Goal: Navigation & Orientation: Find specific page/section

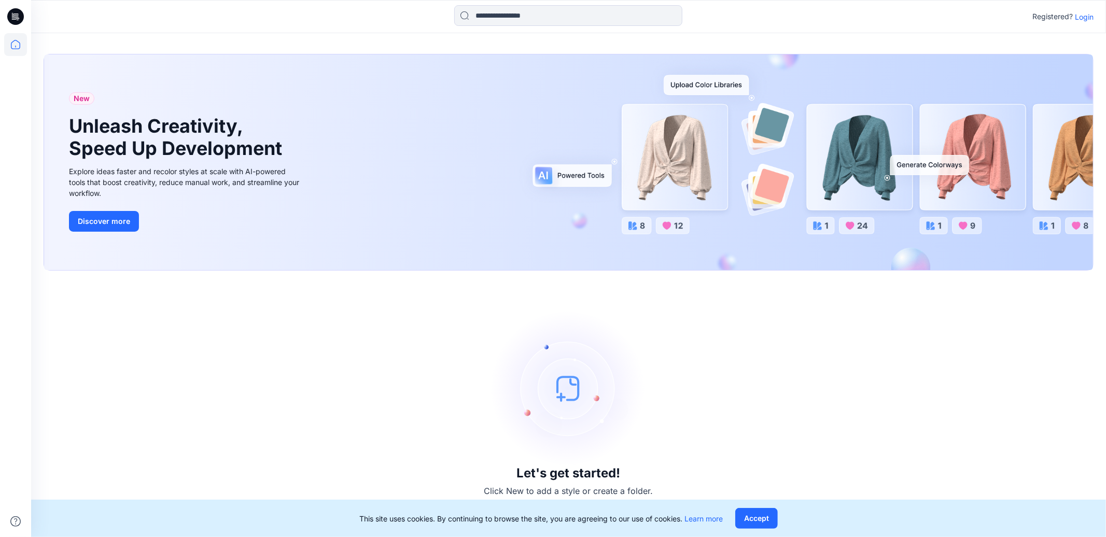
click at [1086, 18] on p "Login" at bounding box center [1084, 16] width 19 height 11
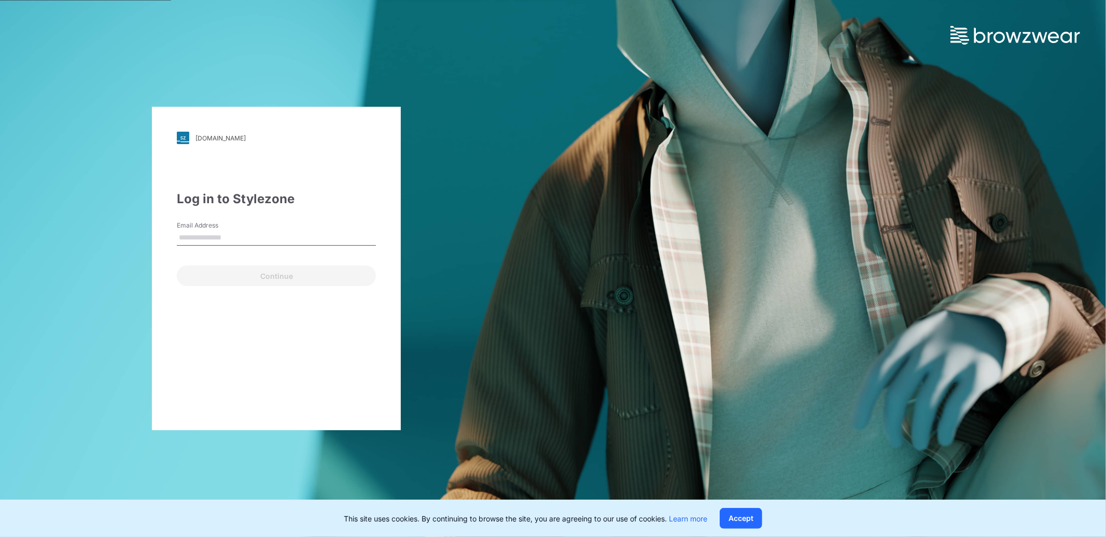
drag, startPoint x: 213, startPoint y: 240, endPoint x: 232, endPoint y: 243, distance: 18.9
click at [213, 242] on input "Email Address" at bounding box center [276, 238] width 199 height 16
type input "**********"
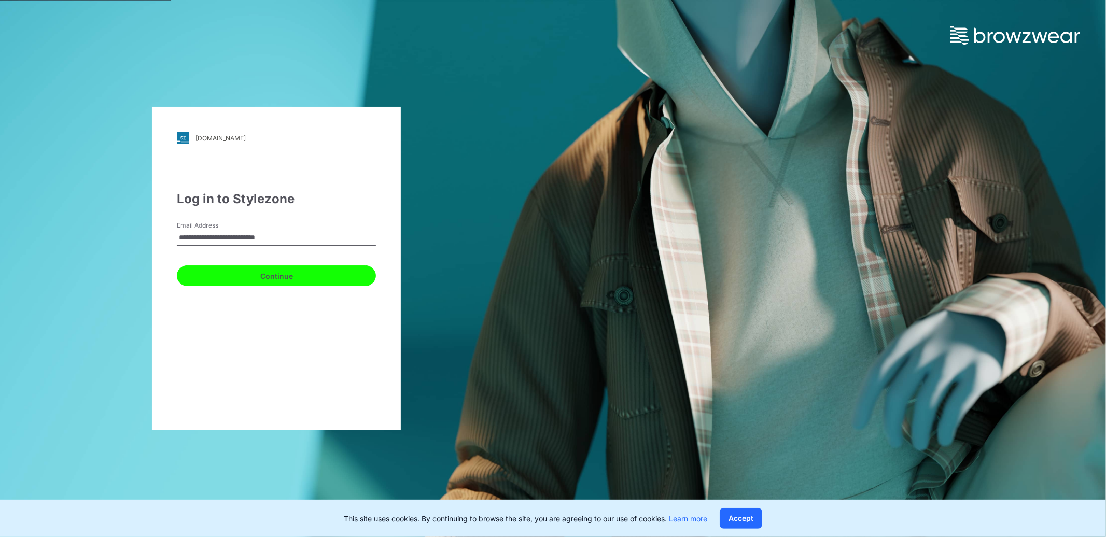
drag, startPoint x: 233, startPoint y: 277, endPoint x: 246, endPoint y: 281, distance: 13.6
click at [233, 277] on button "Continue" at bounding box center [276, 275] width 199 height 21
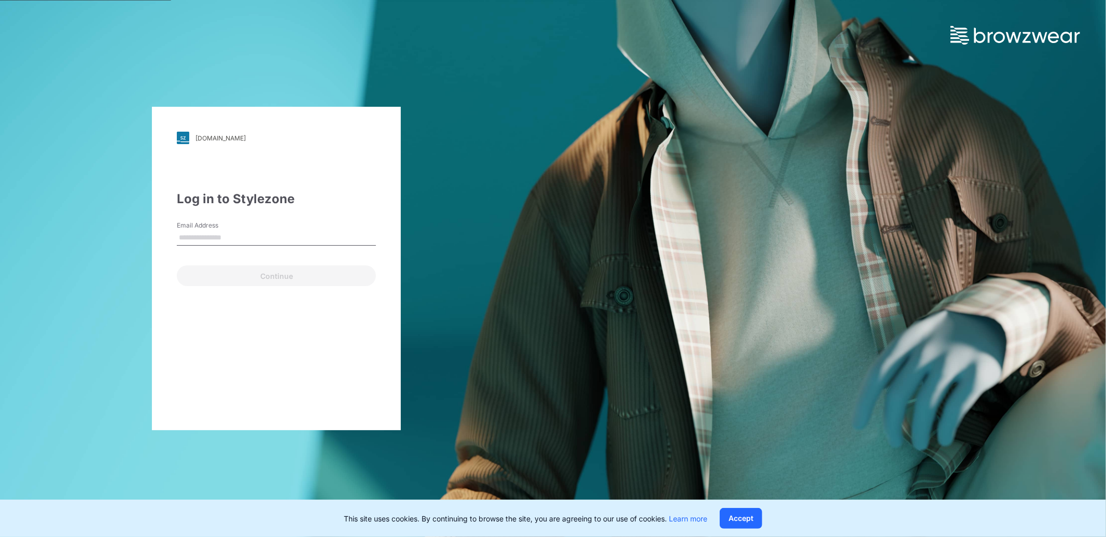
click at [183, 138] on img at bounding box center [183, 138] width 12 height 12
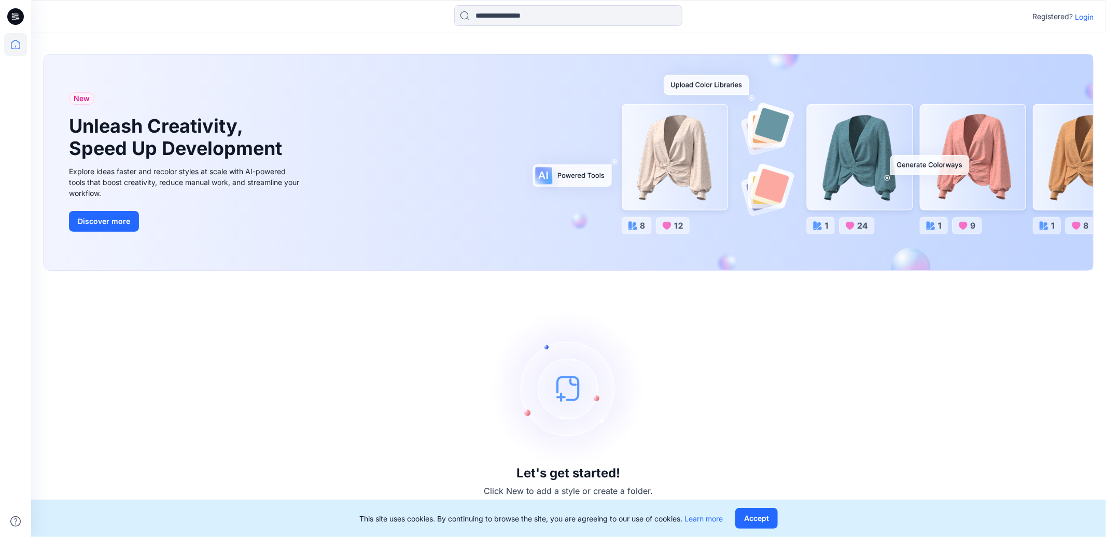
click at [1083, 19] on p "Login" at bounding box center [1084, 16] width 19 height 11
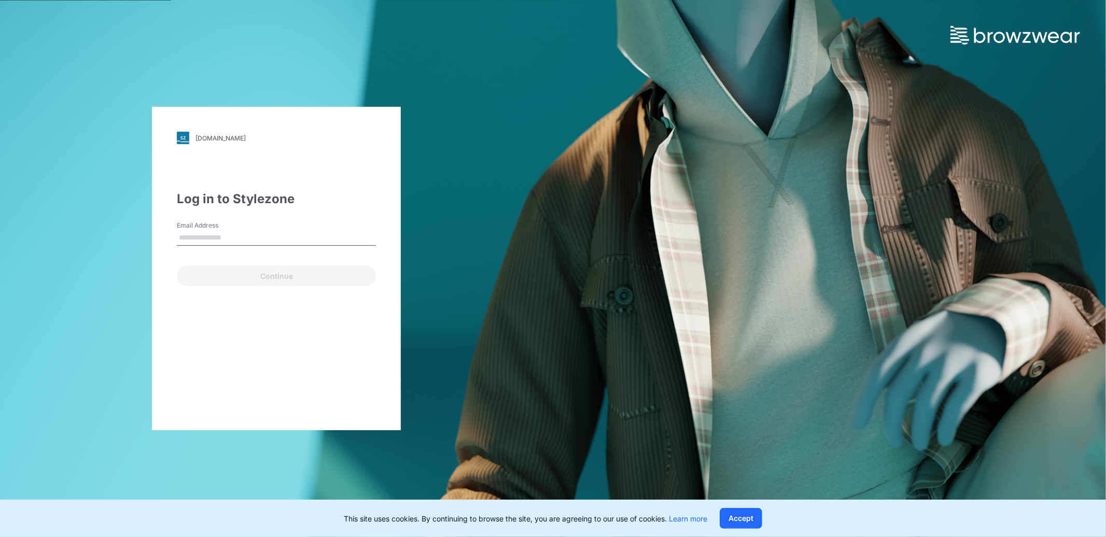
click at [191, 242] on input "Email Address" at bounding box center [276, 238] width 199 height 16
click at [196, 235] on input "Email Address" at bounding box center [276, 238] width 199 height 16
click at [189, 234] on input "Email Address" at bounding box center [276, 238] width 199 height 16
type input "**********"
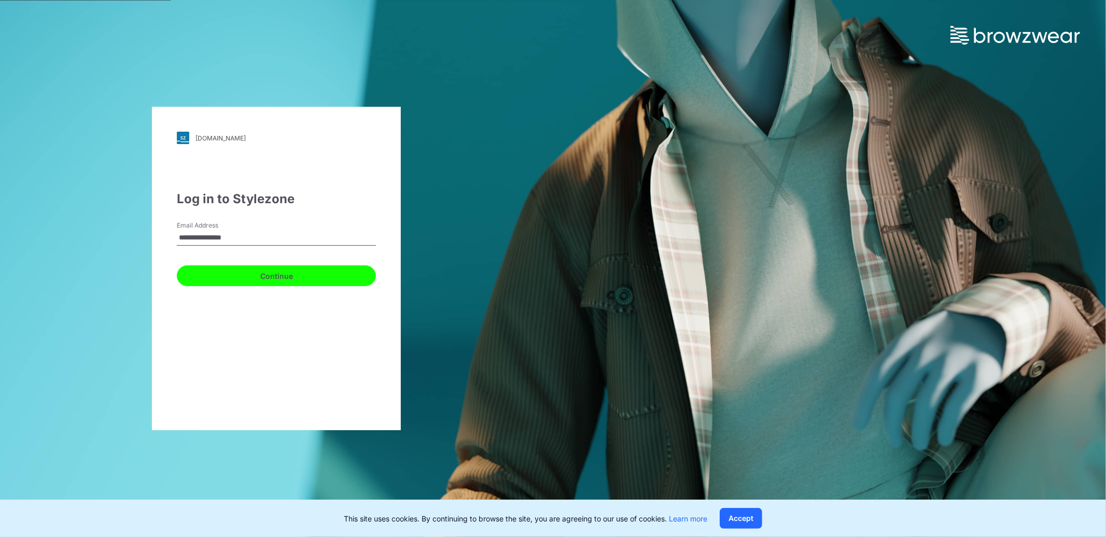
click at [239, 277] on button "Continue" at bounding box center [276, 275] width 199 height 21
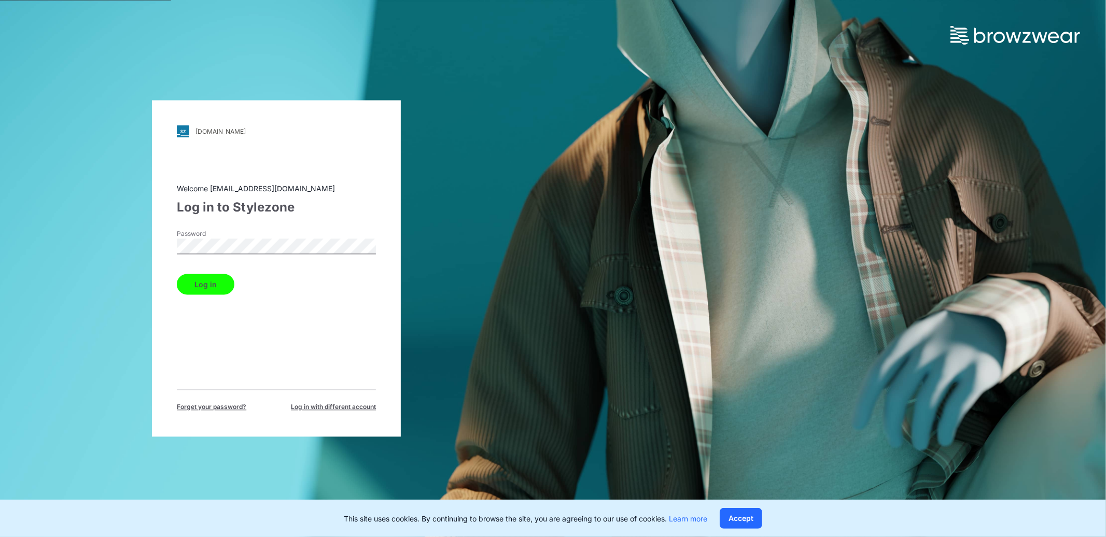
click at [177, 274] on button "Log in" at bounding box center [206, 284] width 58 height 21
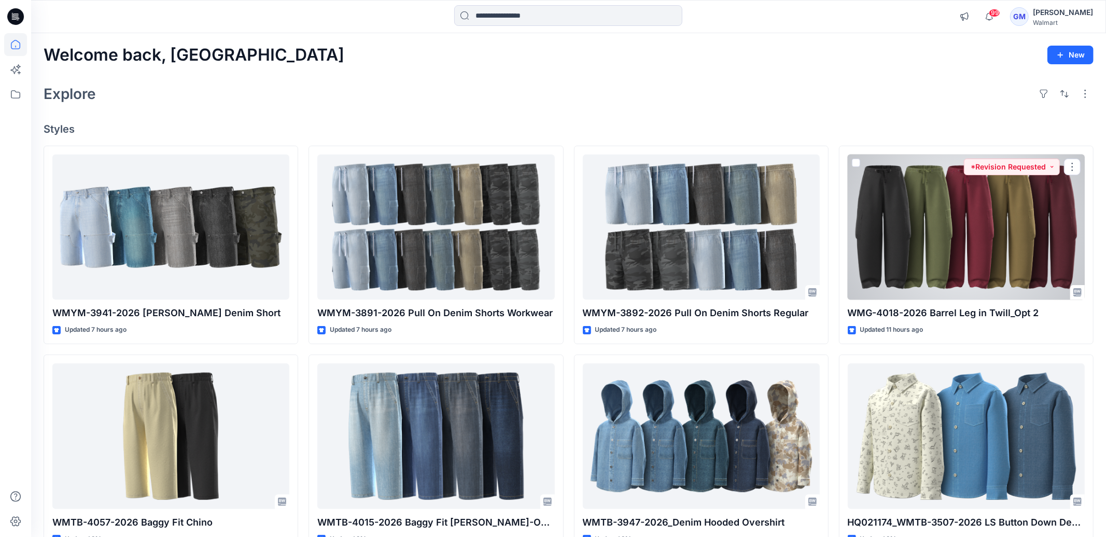
drag, startPoint x: 998, startPoint y: 257, endPoint x: 996, endPoint y: 264, distance: 7.1
click at [998, 257] on div at bounding box center [966, 227] width 237 height 146
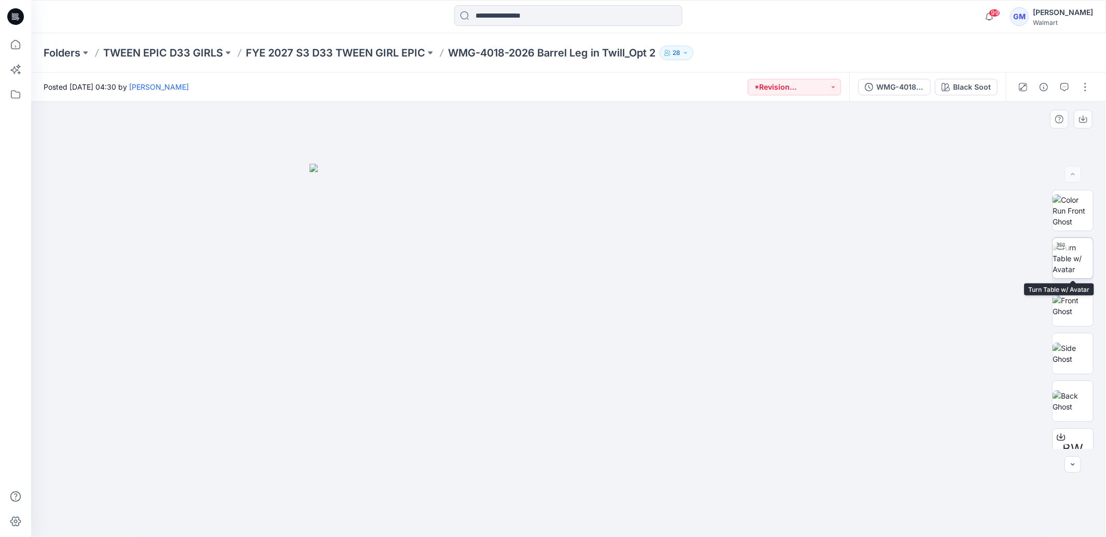
click at [1074, 265] on img at bounding box center [1072, 258] width 40 height 33
click at [969, 87] on div "Black Soot" at bounding box center [972, 86] width 38 height 11
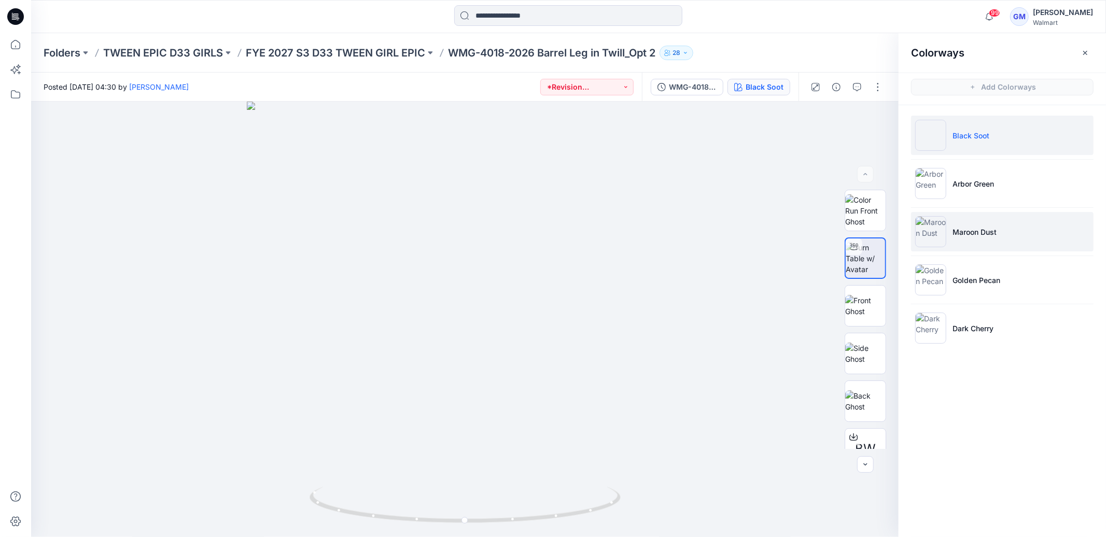
click at [935, 229] on img at bounding box center [930, 231] width 31 height 31
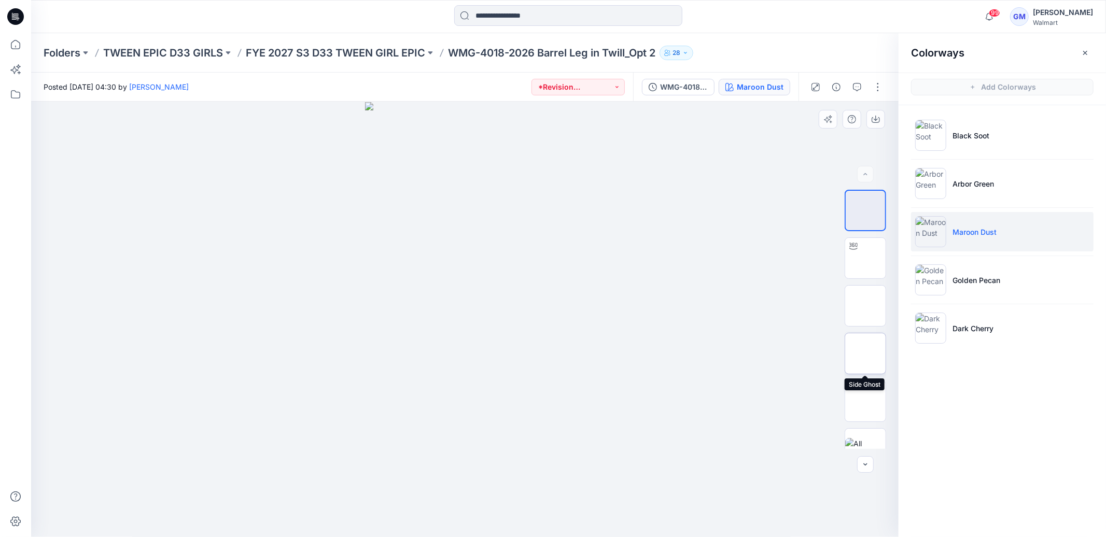
click at [865, 354] on img at bounding box center [865, 354] width 0 height 0
click at [865, 210] on img at bounding box center [865, 210] width 0 height 0
click at [854, 254] on div at bounding box center [853, 246] width 17 height 17
drag, startPoint x: 496, startPoint y: 312, endPoint x: 491, endPoint y: 277, distance: 34.5
click at [493, 278] on div at bounding box center [464, 319] width 867 height 435
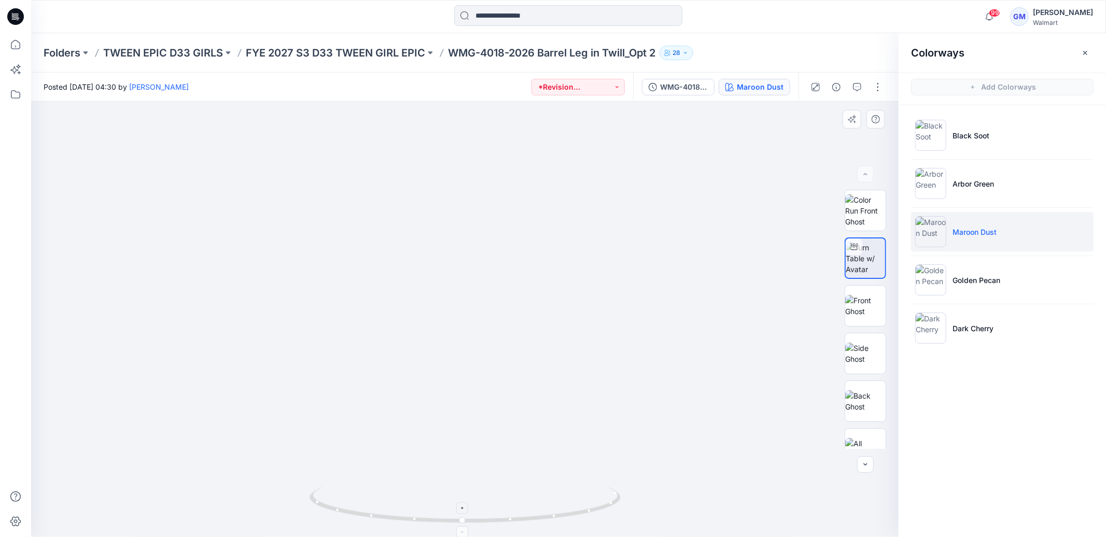
drag, startPoint x: 463, startPoint y: 506, endPoint x: 471, endPoint y: 506, distance: 7.8
click at [463, 507] on icon at bounding box center [462, 508] width 6 height 6
click at [461, 506] on icon at bounding box center [462, 508] width 6 height 6
drag, startPoint x: 514, startPoint y: 439, endPoint x: 481, endPoint y: 315, distance: 128.4
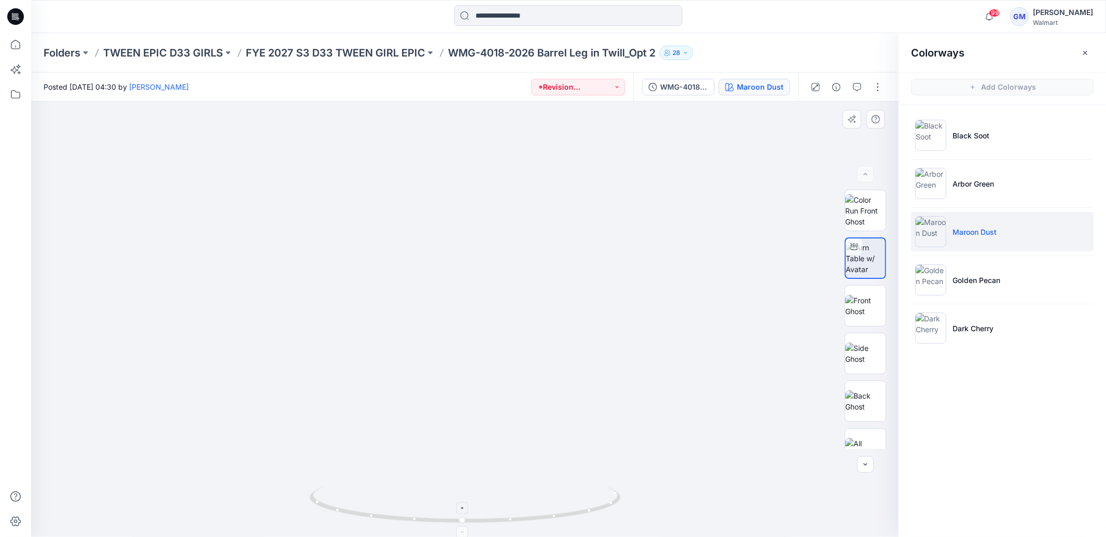
click at [462, 510] on icon at bounding box center [462, 508] width 3 height 3
drag, startPoint x: 488, startPoint y: 442, endPoint x: 495, endPoint y: 418, distance: 25.4
drag, startPoint x: 374, startPoint y: 520, endPoint x: 244, endPoint y: 504, distance: 131.5
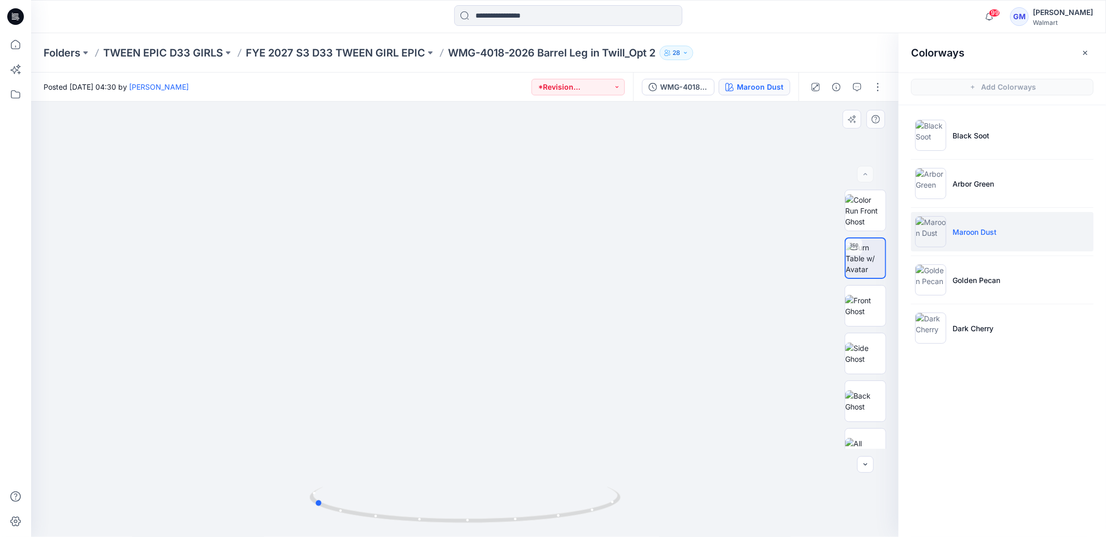
click at [245, 504] on div at bounding box center [464, 319] width 867 height 435
click at [980, 144] on li "Black Soot" at bounding box center [1002, 135] width 182 height 39
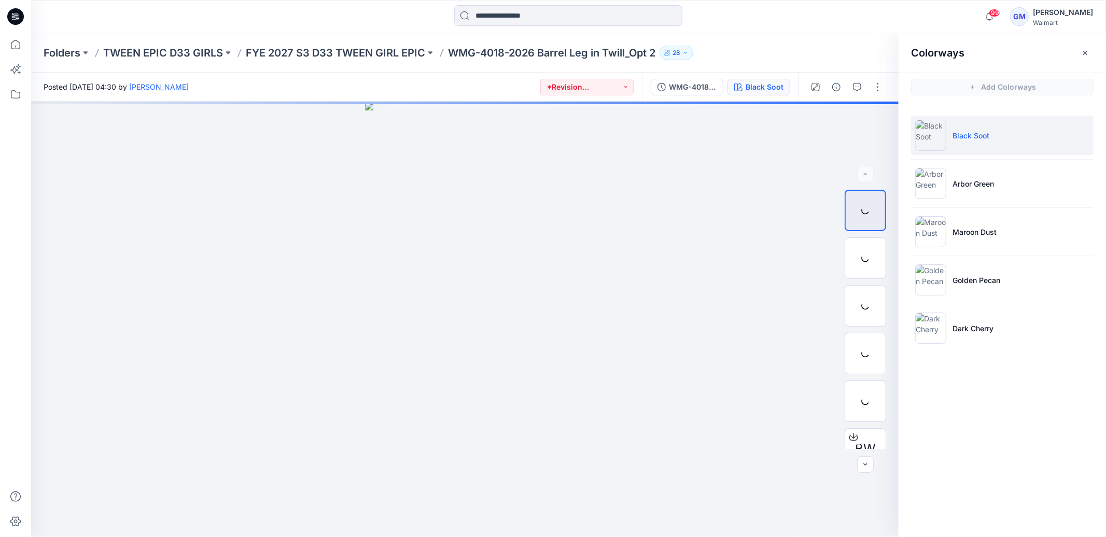
click at [961, 139] on p "Black Soot" at bounding box center [970, 135] width 37 height 11
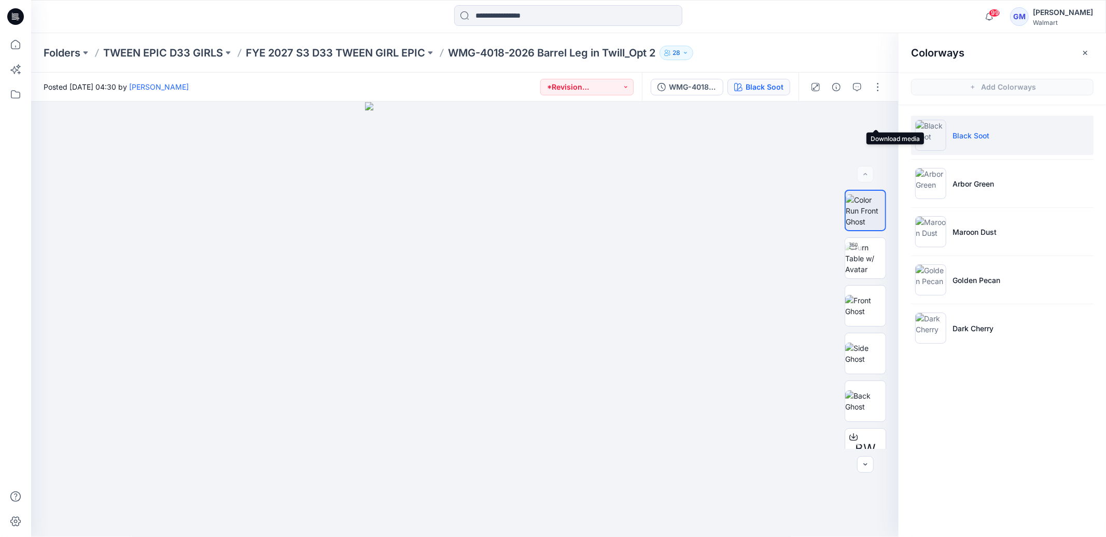
drag, startPoint x: 880, startPoint y: 118, endPoint x: 929, endPoint y: 144, distance: 56.1
click at [0, 0] on button "button" at bounding box center [0, 0] width 0 height 0
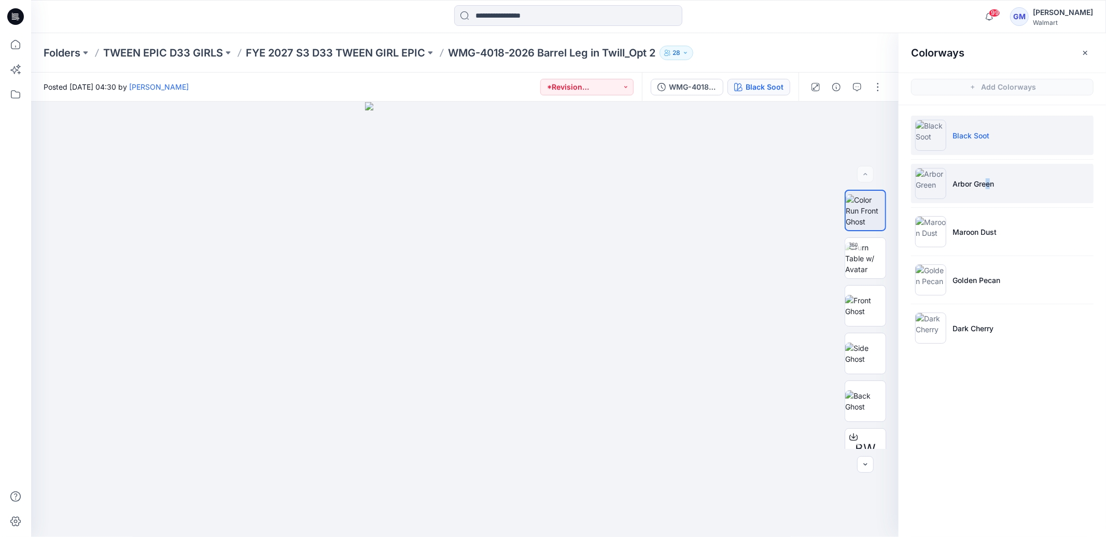
drag, startPoint x: 990, startPoint y: 183, endPoint x: 979, endPoint y: 183, distance: 10.9
click at [985, 183] on p "Arbor Green" at bounding box center [972, 183] width 41 height 11
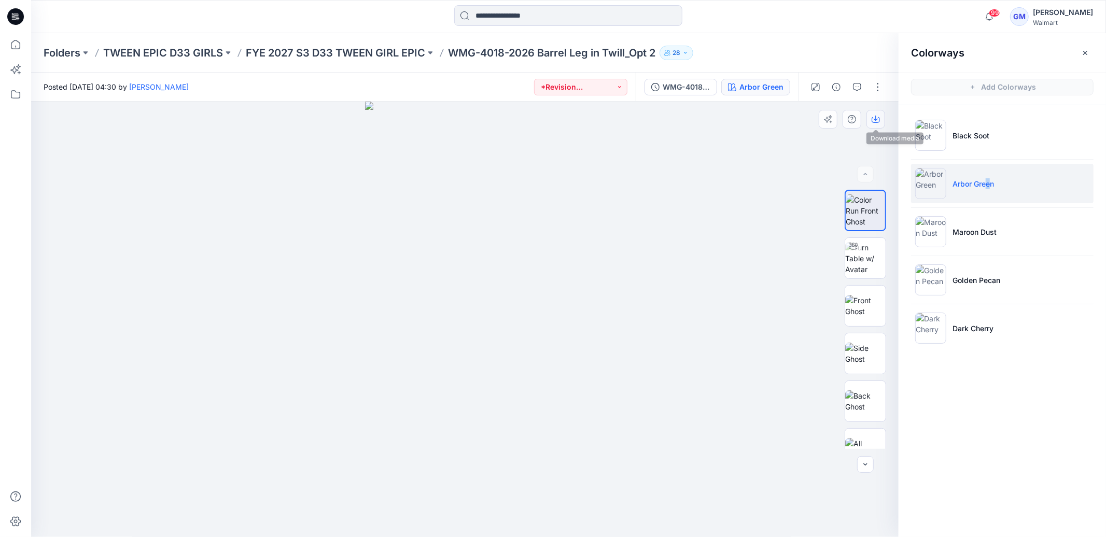
click at [871, 119] on icon "button" at bounding box center [875, 119] width 8 height 8
click at [962, 229] on p "Maroon Dust" at bounding box center [974, 232] width 44 height 11
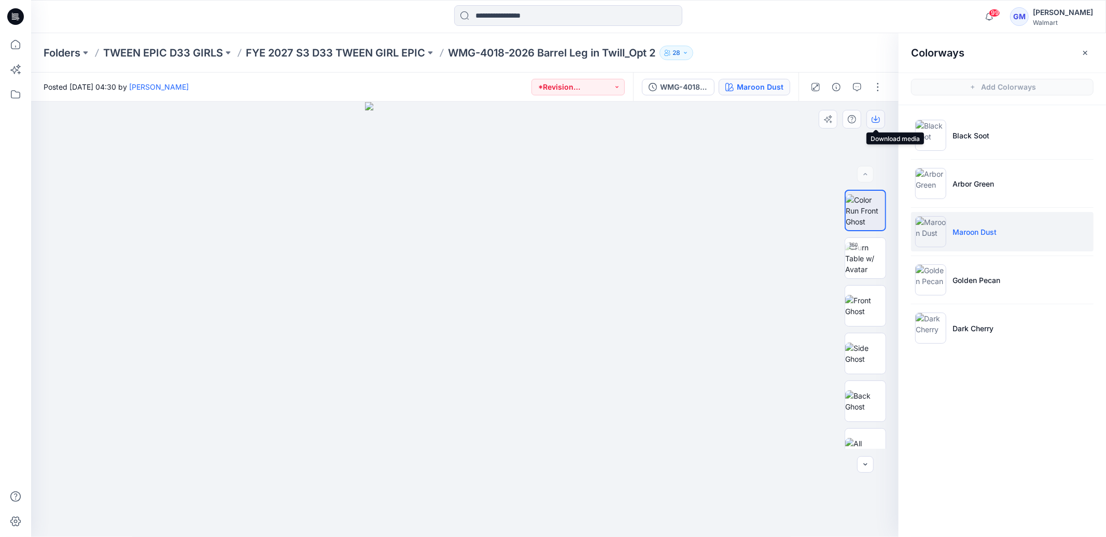
drag, startPoint x: 877, startPoint y: 118, endPoint x: 930, endPoint y: 169, distance: 73.3
click at [877, 119] on icon "button" at bounding box center [875, 119] width 8 height 8
click at [981, 281] on p "Golden Pecan" at bounding box center [976, 280] width 48 height 11
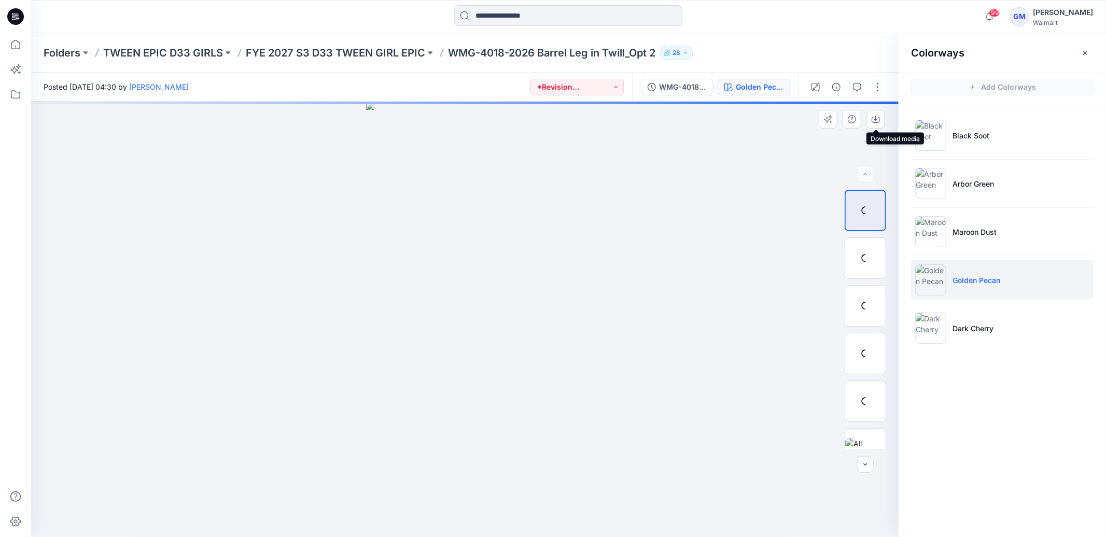
drag, startPoint x: 881, startPoint y: 114, endPoint x: 892, endPoint y: 137, distance: 25.1
click at [881, 114] on button "button" at bounding box center [875, 119] width 19 height 19
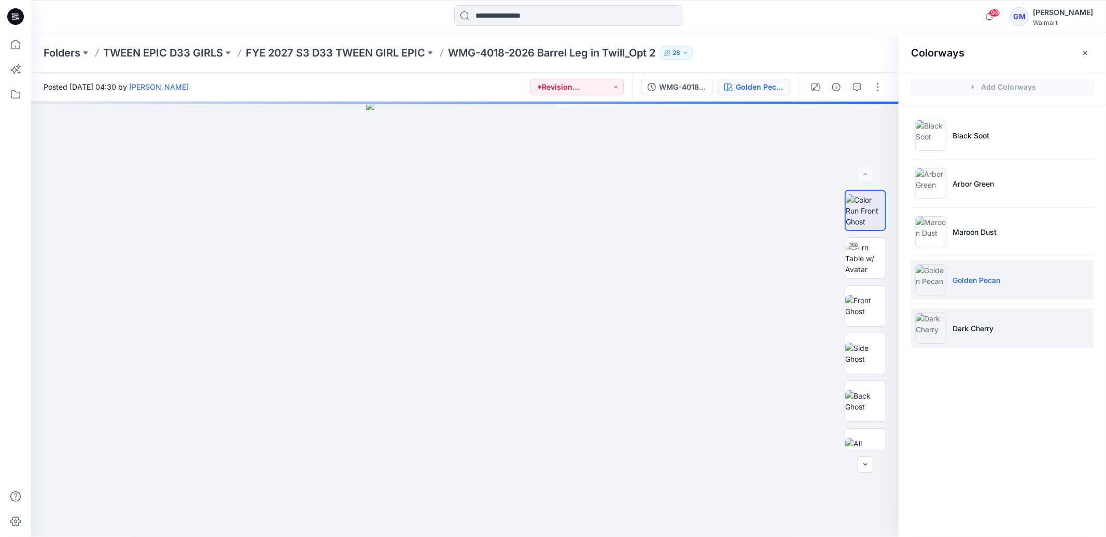
click at [958, 317] on li "Dark Cherry" at bounding box center [1002, 327] width 182 height 39
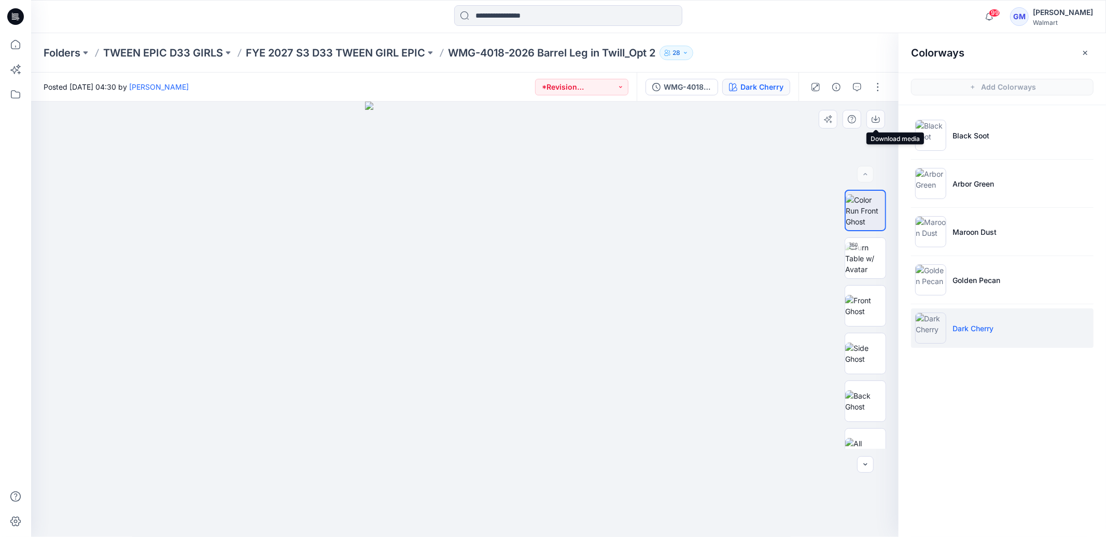
drag, startPoint x: 878, startPoint y: 118, endPoint x: 818, endPoint y: 128, distance: 60.4
click at [879, 118] on icon "button" at bounding box center [875, 119] width 8 height 8
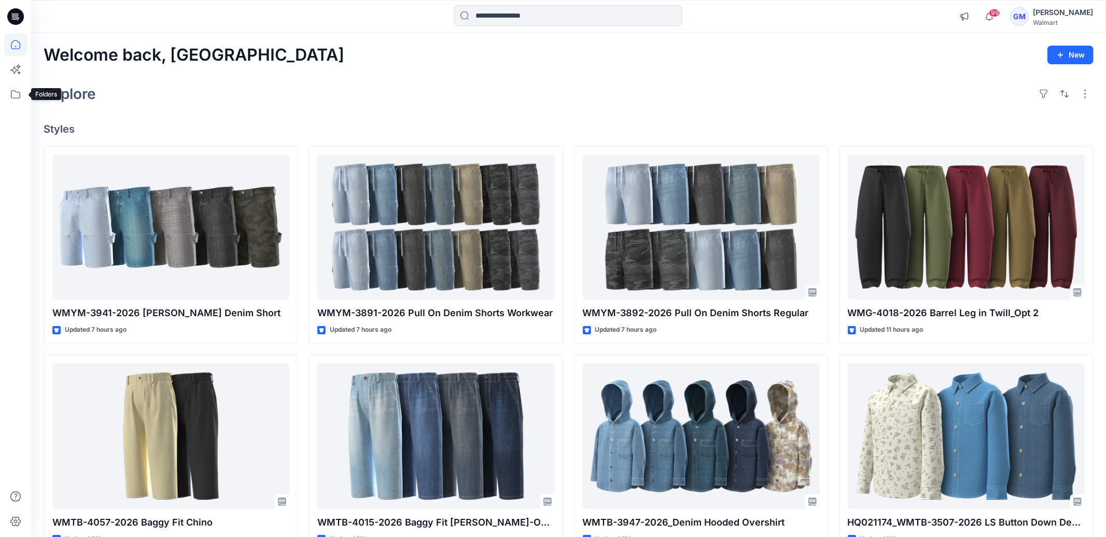
drag, startPoint x: 16, startPoint y: 89, endPoint x: 29, endPoint y: 92, distance: 13.2
click at [16, 89] on icon at bounding box center [15, 94] width 23 height 23
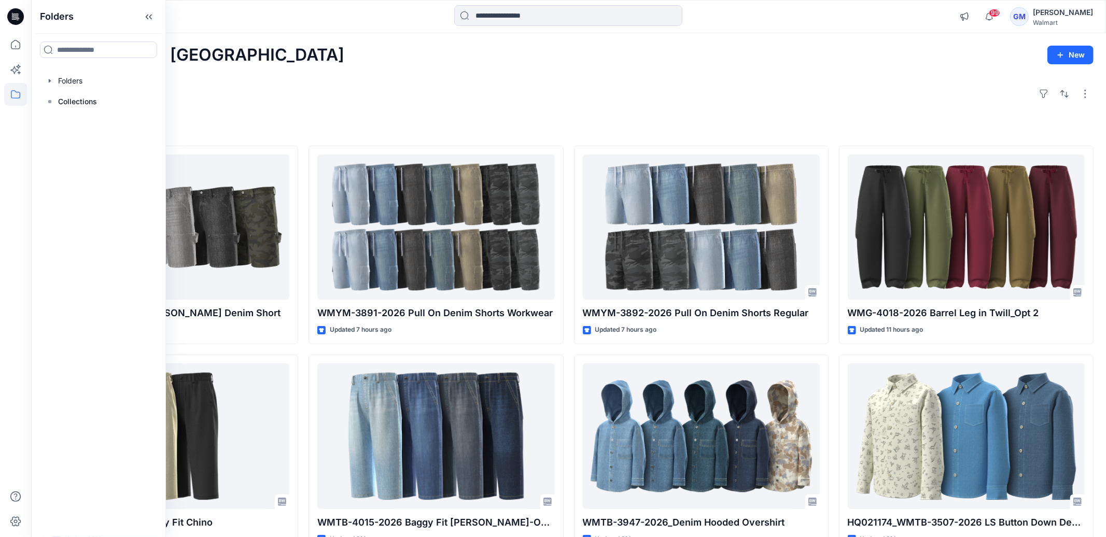
scroll to position [1, 0]
click at [92, 103] on p "Collections" at bounding box center [77, 101] width 39 height 12
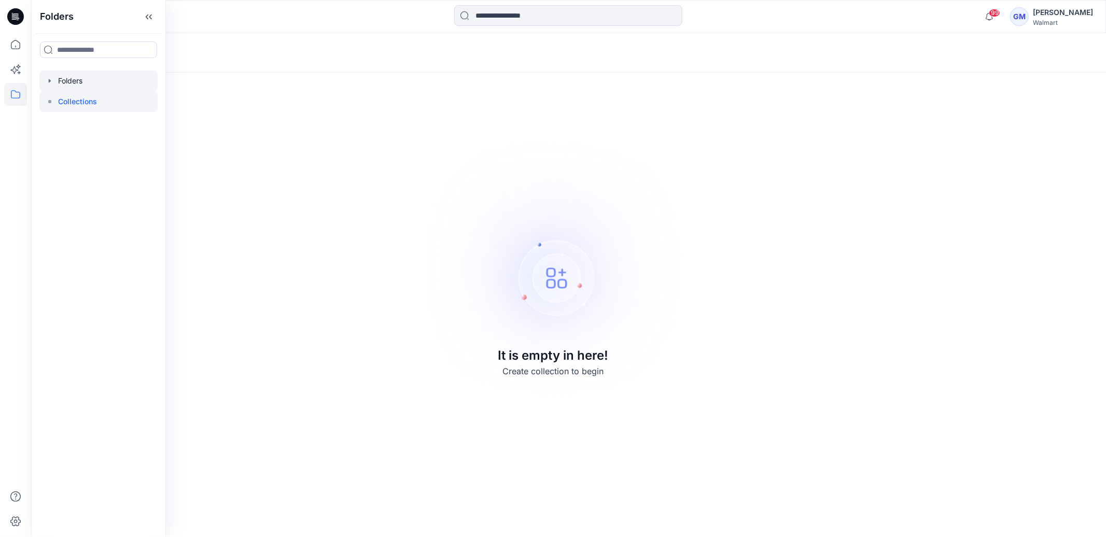
click at [78, 79] on div at bounding box center [98, 80] width 118 height 21
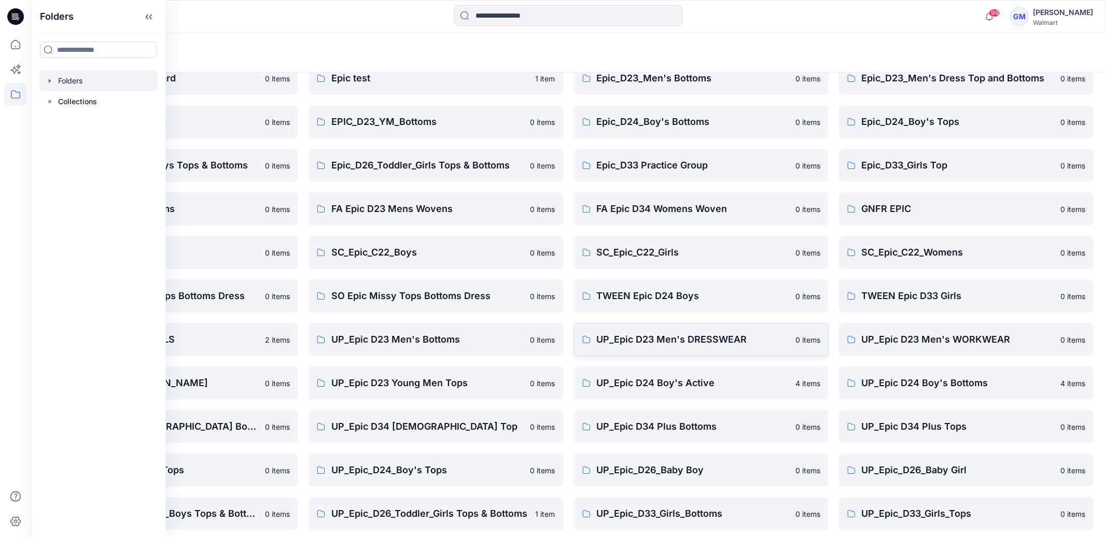
scroll to position [144, 0]
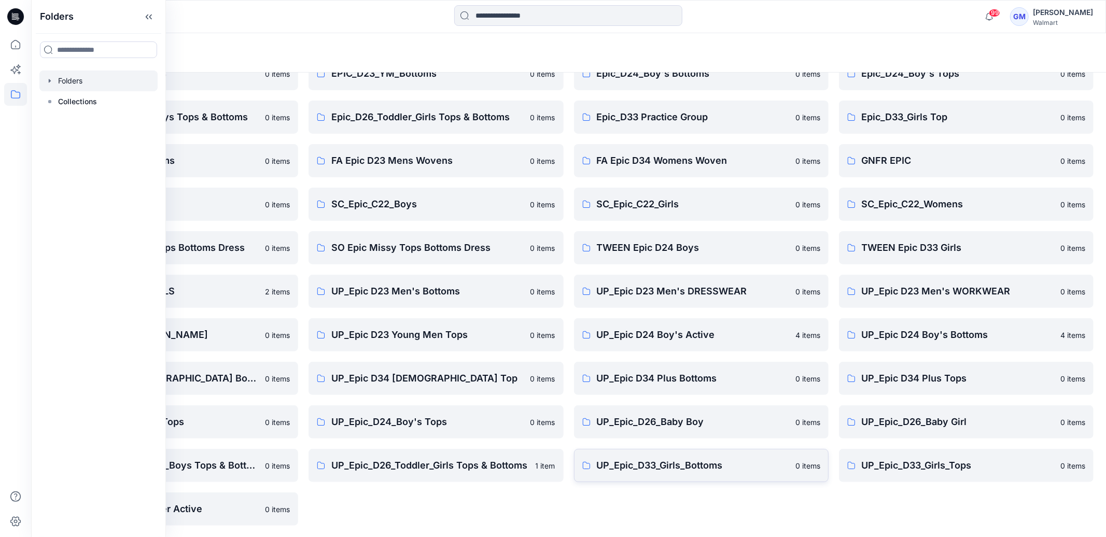
click at [660, 462] on p "UP_Epic_D33_Girls_Bottoms" at bounding box center [693, 465] width 192 height 15
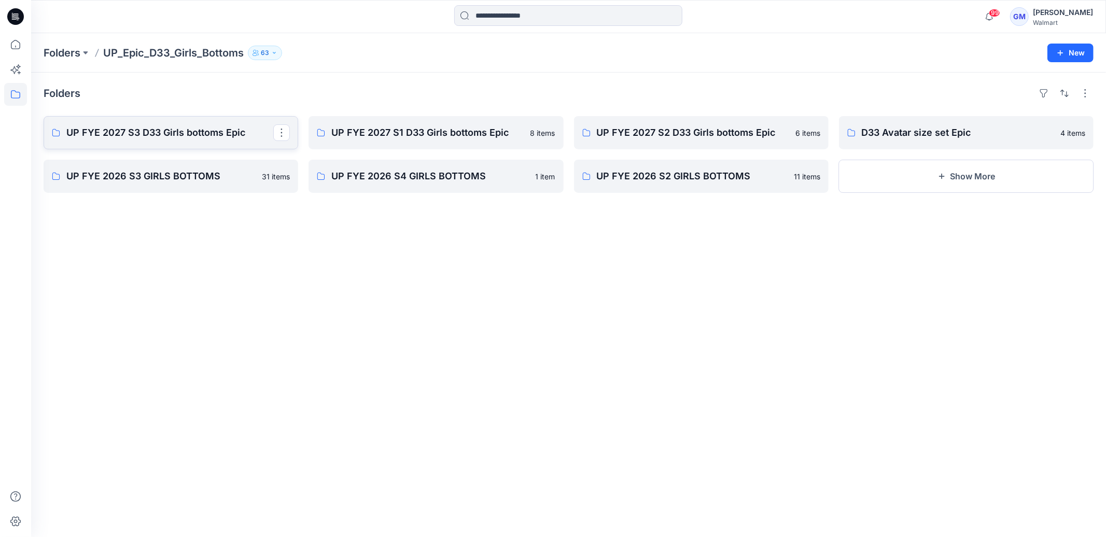
click at [172, 127] on p "UP FYE 2027 S3 D33 Girls bottoms Epic" at bounding box center [169, 132] width 207 height 15
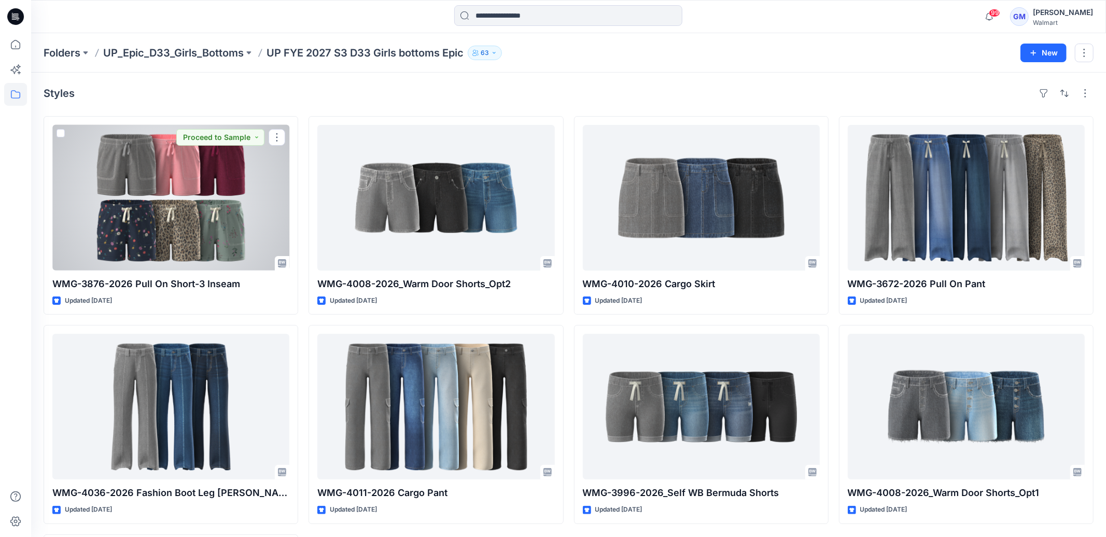
click at [128, 153] on div at bounding box center [170, 198] width 237 height 146
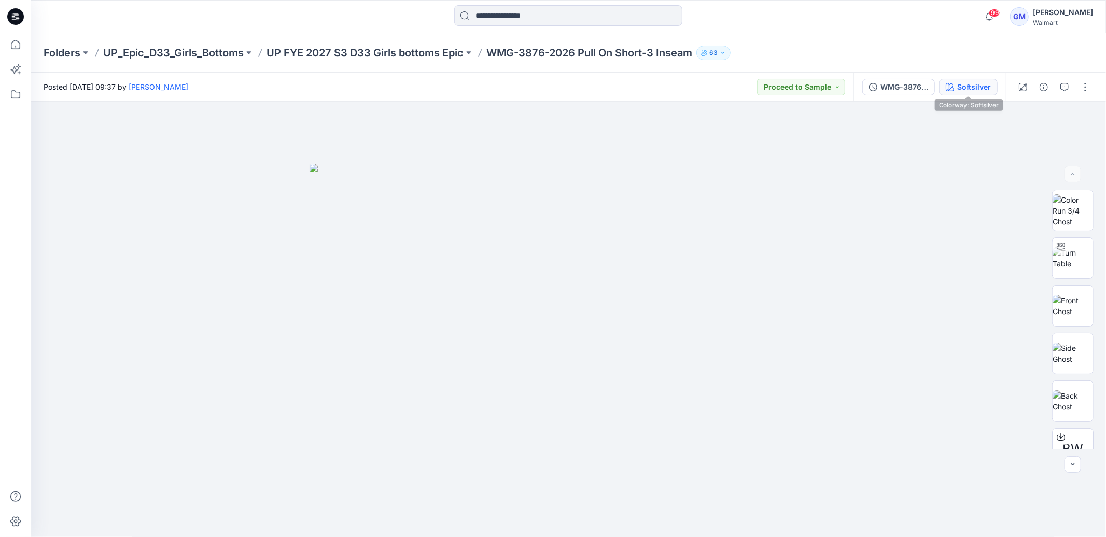
click at [967, 86] on div "Softsilver" at bounding box center [974, 86] width 34 height 11
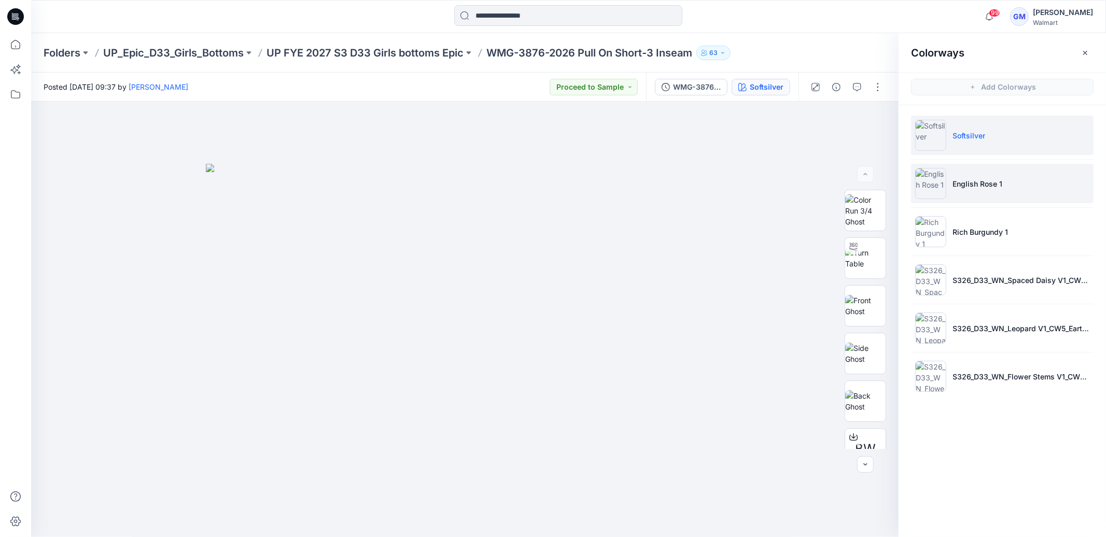
click at [950, 197] on li "English Rose 1" at bounding box center [1002, 183] width 182 height 39
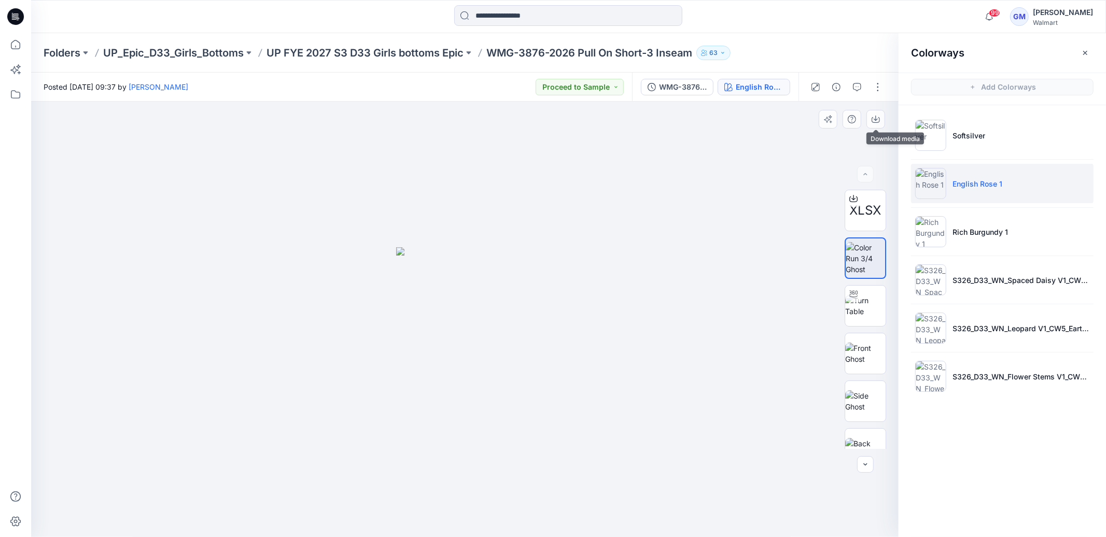
drag, startPoint x: 881, startPoint y: 118, endPoint x: 889, endPoint y: 123, distance: 10.1
click at [881, 118] on button "button" at bounding box center [875, 119] width 19 height 19
click at [953, 250] on li "Rich Burgundy 1" at bounding box center [1002, 231] width 182 height 39
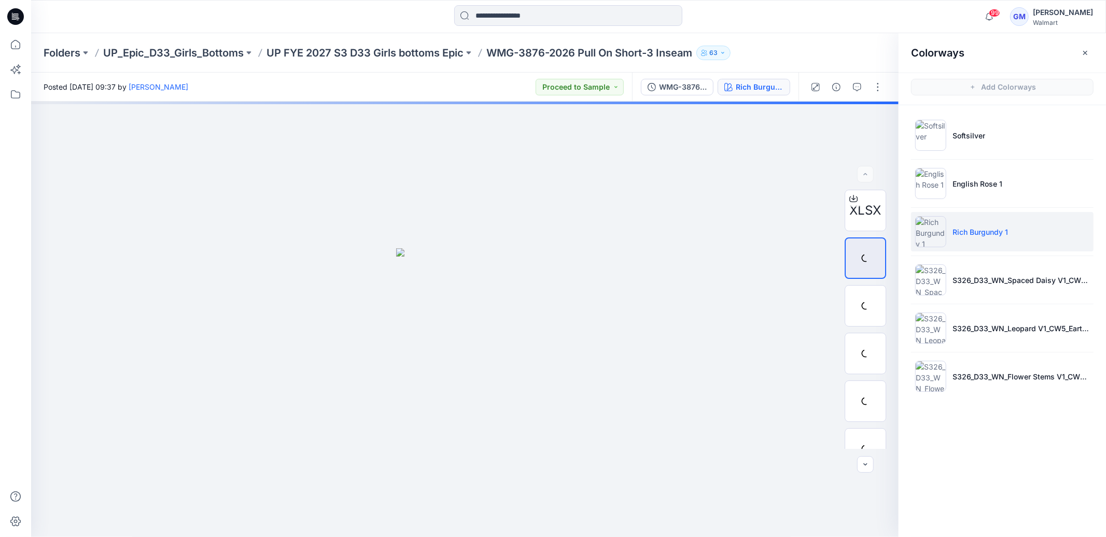
drag, startPoint x: 942, startPoint y: 235, endPoint x: 935, endPoint y: 236, distance: 7.3
click at [942, 235] on img at bounding box center [930, 231] width 31 height 31
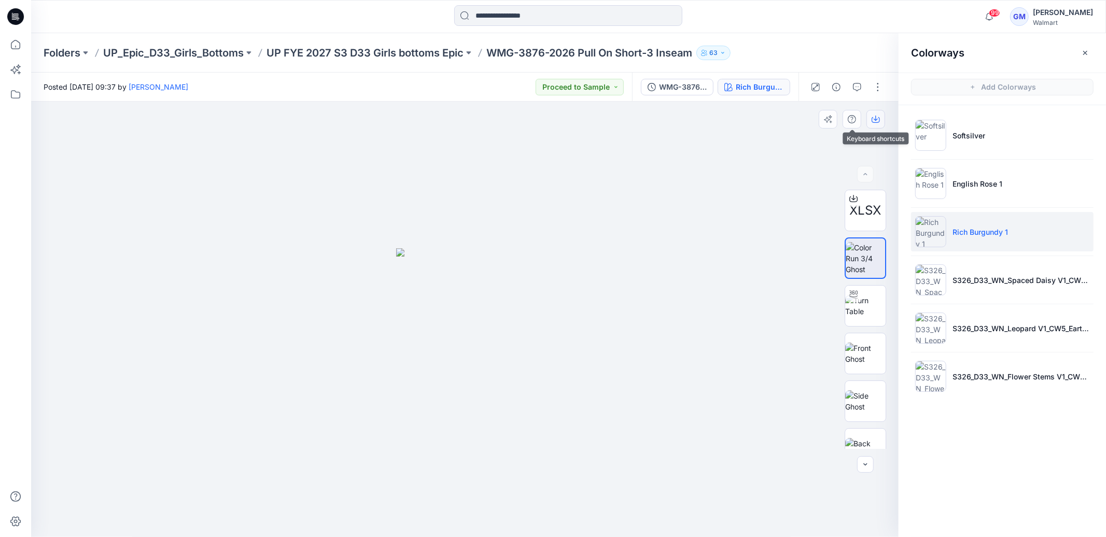
click at [879, 122] on icon "button" at bounding box center [875, 119] width 8 height 8
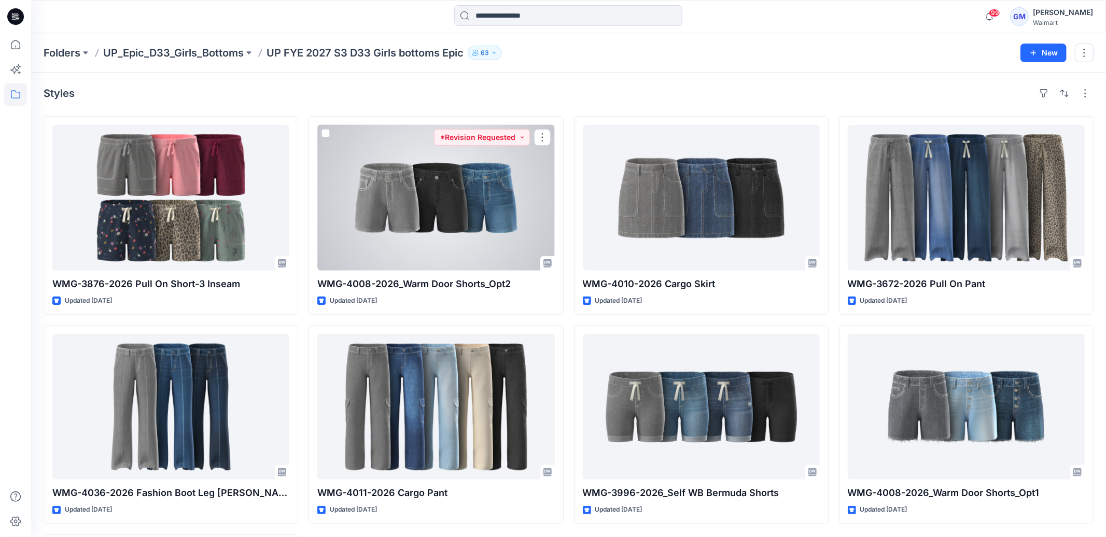
drag, startPoint x: 458, startPoint y: 196, endPoint x: 451, endPoint y: 196, distance: 6.2
click at [458, 196] on div at bounding box center [435, 198] width 237 height 146
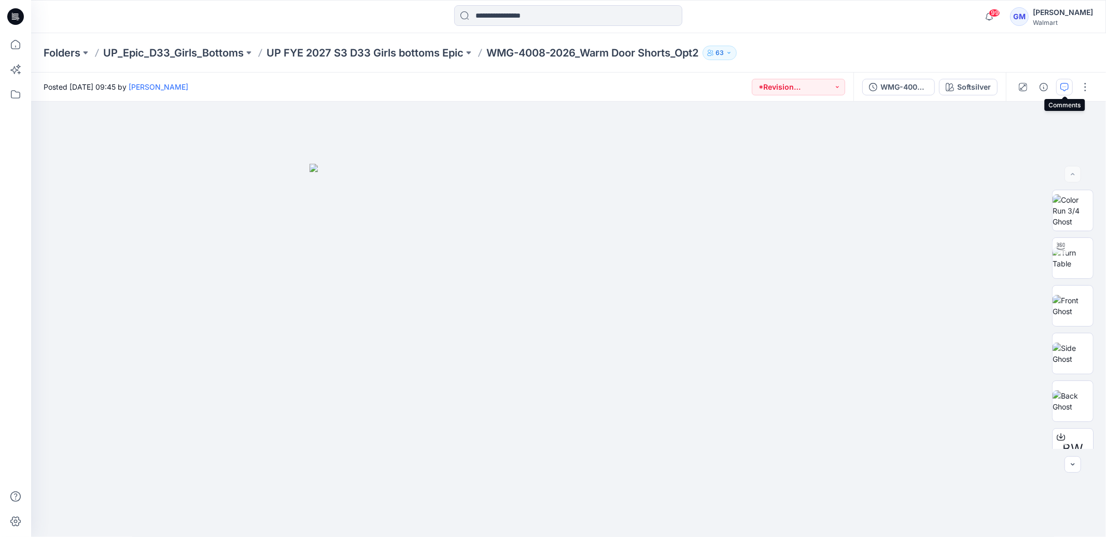
click at [1065, 86] on icon "button" at bounding box center [1065, 86] width 4 height 1
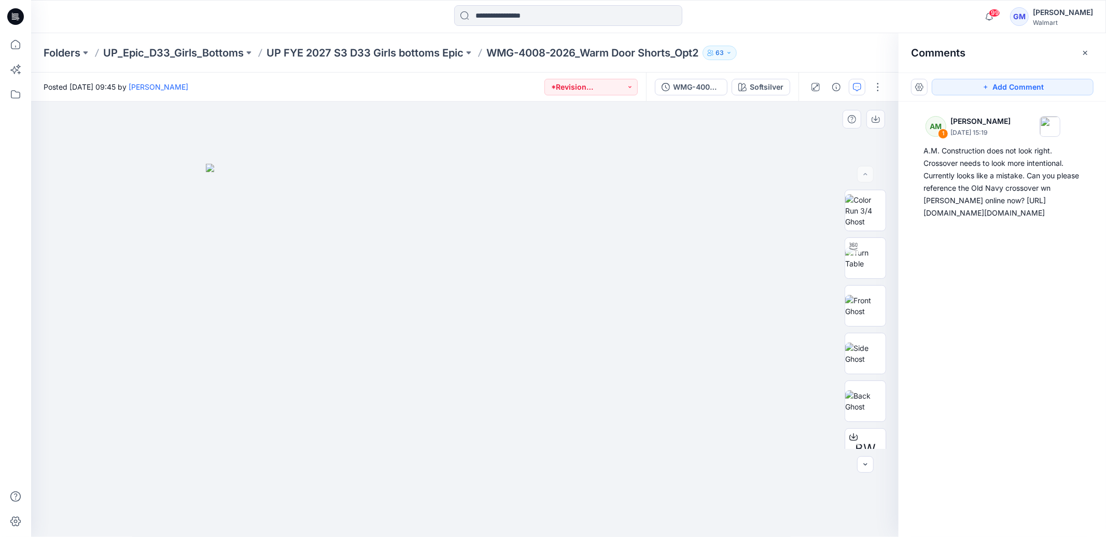
click at [578, 218] on img at bounding box center [465, 350] width 518 height 373
